Goal: Find specific page/section

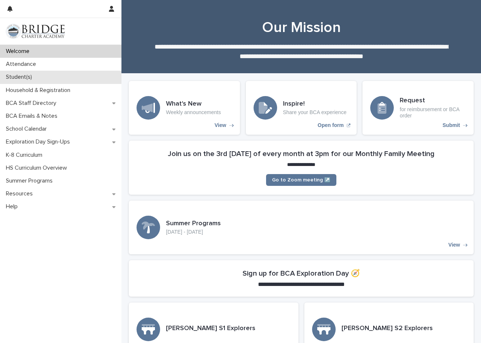
click at [22, 75] on p "Student(s)" at bounding box center [20, 77] width 35 height 7
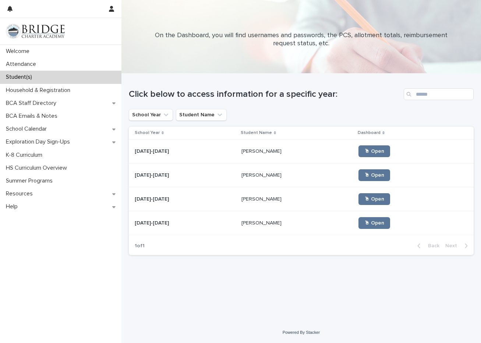
click at [254, 150] on p "[PERSON_NAME]" at bounding box center [262, 151] width 42 height 8
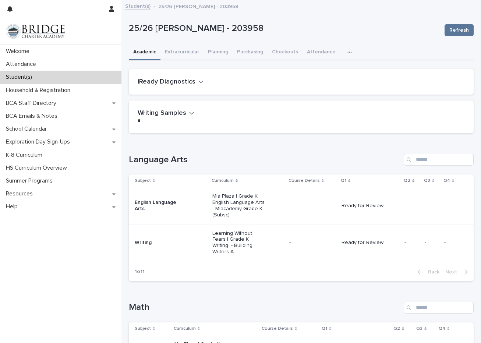
click at [347, 51] on icon "button" at bounding box center [349, 52] width 4 height 5
click at [319, 70] on span "General" at bounding box center [314, 71] width 19 height 5
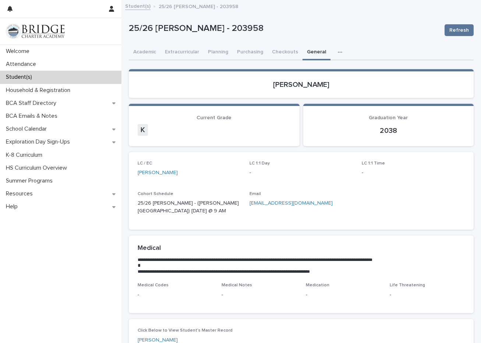
click at [446, 125] on div "2038" at bounding box center [388, 130] width 153 height 10
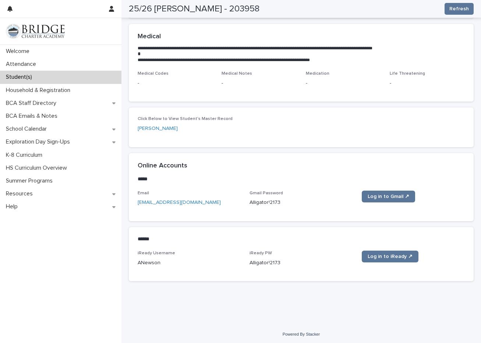
scroll to position [209, 0]
